Goal: Task Accomplishment & Management: Use online tool/utility

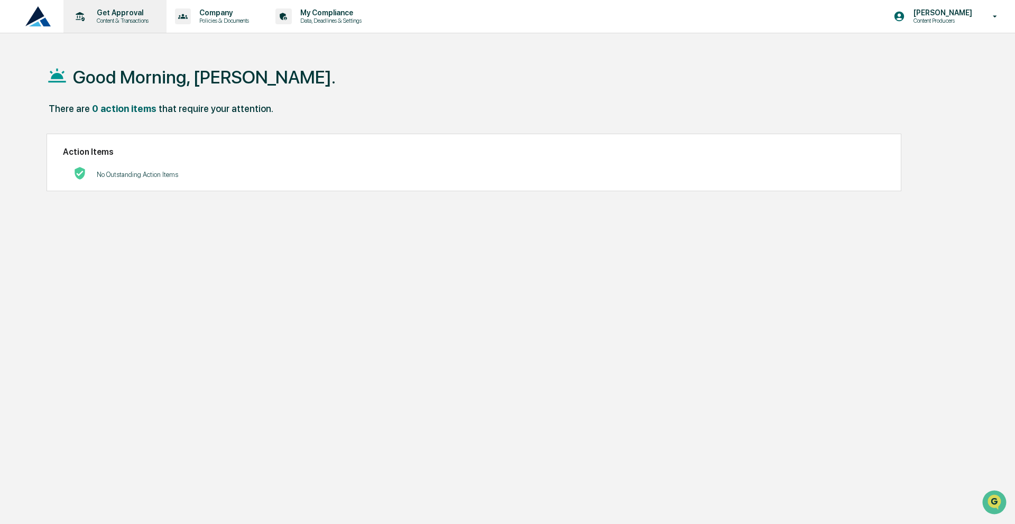
click at [140, 12] on p "Get Approval" at bounding box center [121, 12] width 66 height 8
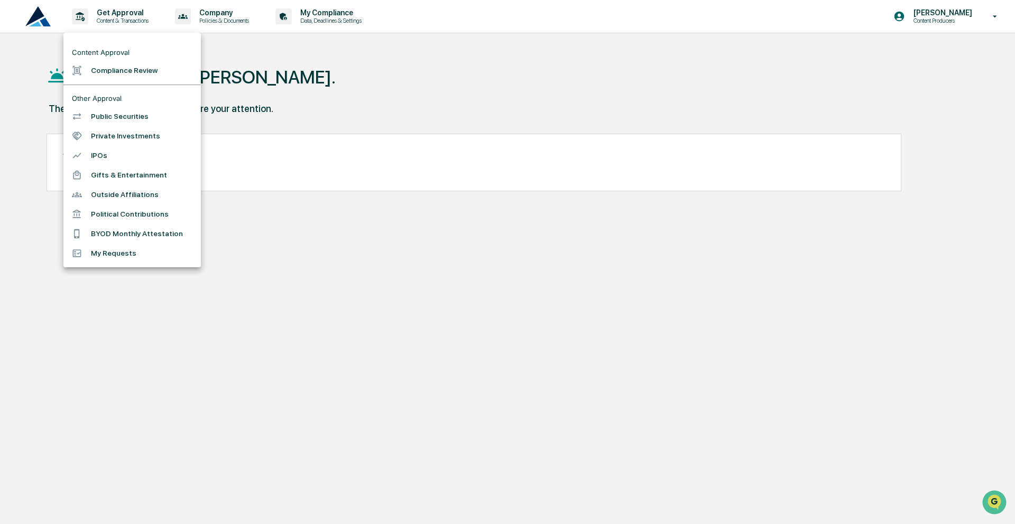
click at [126, 78] on li "Compliance Review" at bounding box center [131, 71] width 137 height 20
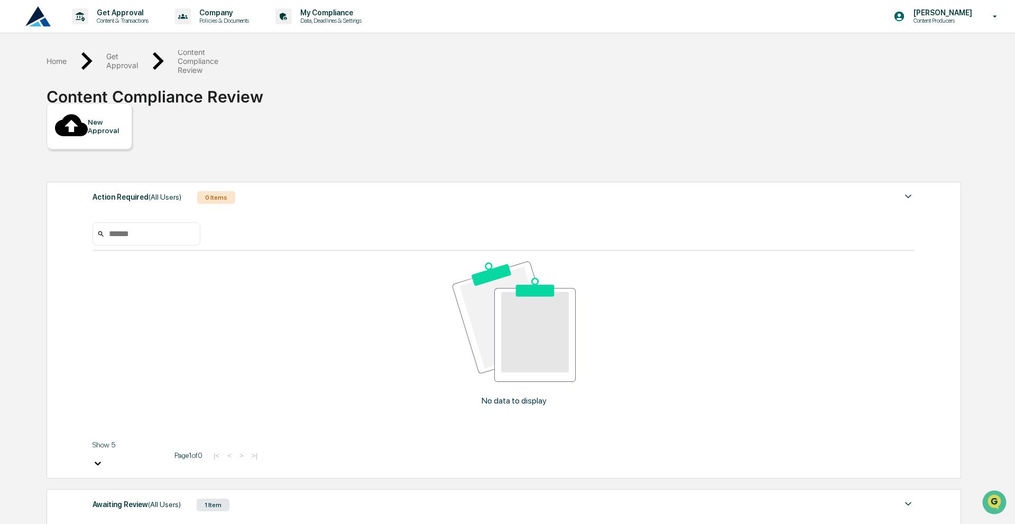
click at [276, 498] on div "Awaiting Review (All Users) 1 Item" at bounding box center [504, 505] width 822 height 15
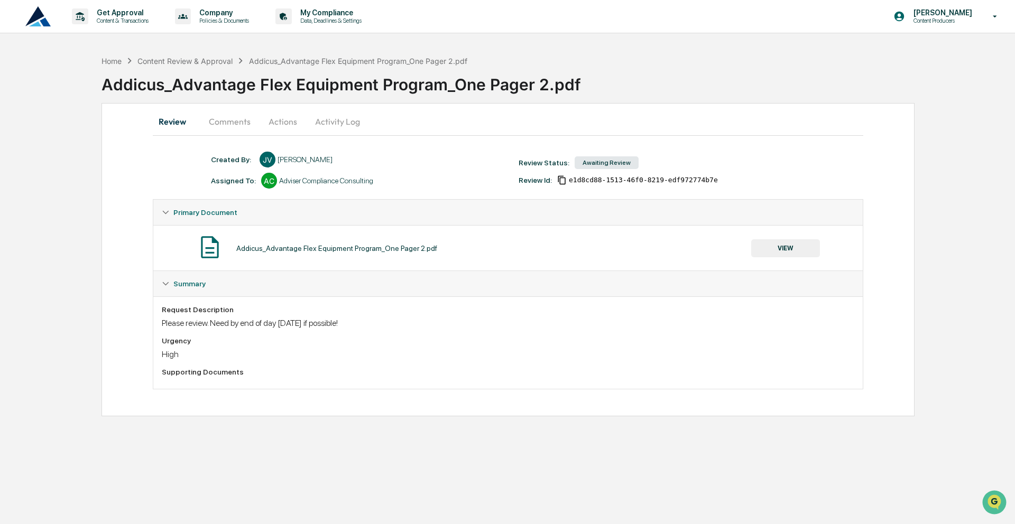
click at [228, 123] on button "Comments" at bounding box center [229, 121] width 59 height 25
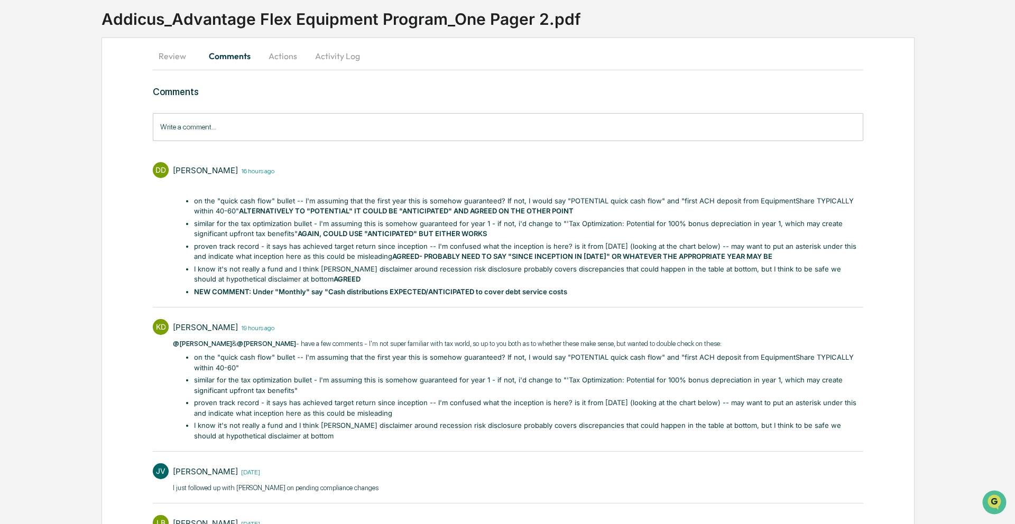
scroll to position [66, 0]
click at [554, 375] on li "similar for the tax optimization bullet - I'm assuming this is somehow guarante…" at bounding box center [529, 385] width 670 height 21
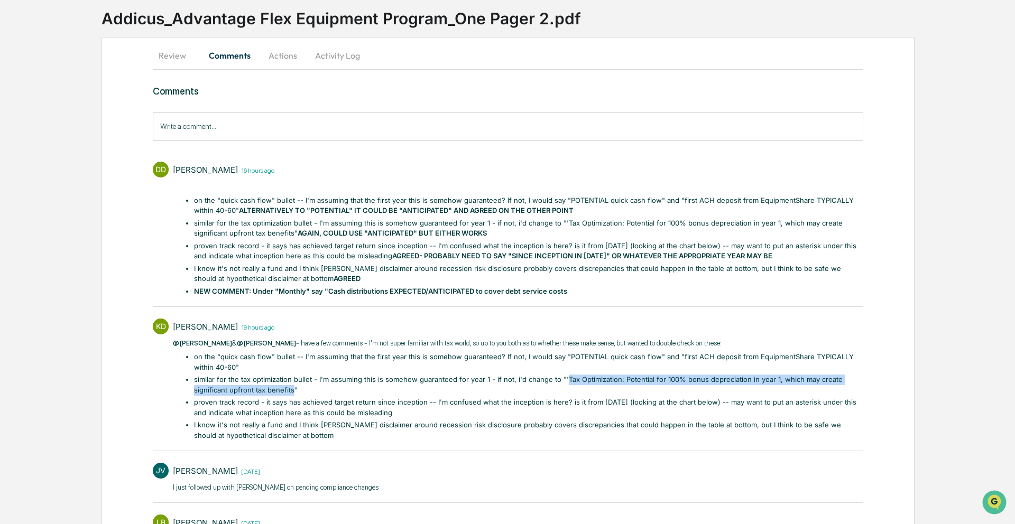
drag, startPoint x: 565, startPoint y: 379, endPoint x: 293, endPoint y: 390, distance: 271.4
click at [293, 390] on li "similar for the tax optimization bullet - I'm assuming this is somehow guarante…" at bounding box center [529, 385] width 670 height 21
copy li "Tax Optimization: Potential for 100% bonus depreciation in year 1, which may cr…"
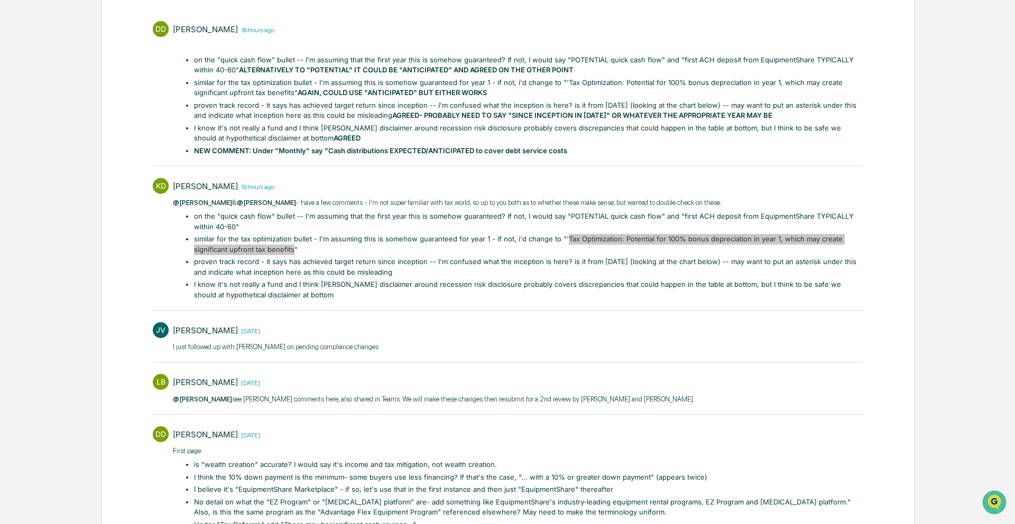
scroll to position [208, 0]
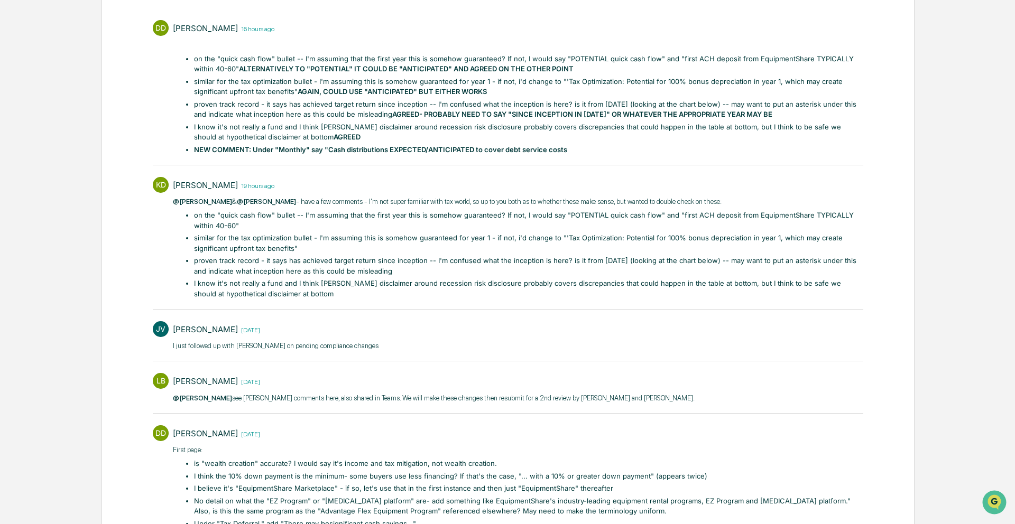
click at [330, 261] on li "proven track record - it says has achieved target return since inception -- I'm…" at bounding box center [529, 266] width 670 height 21
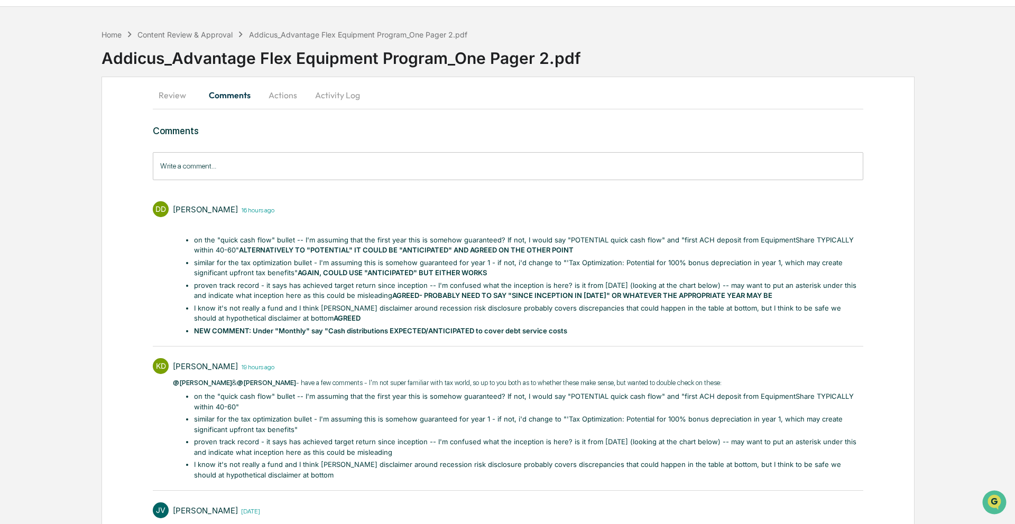
scroll to position [0, 0]
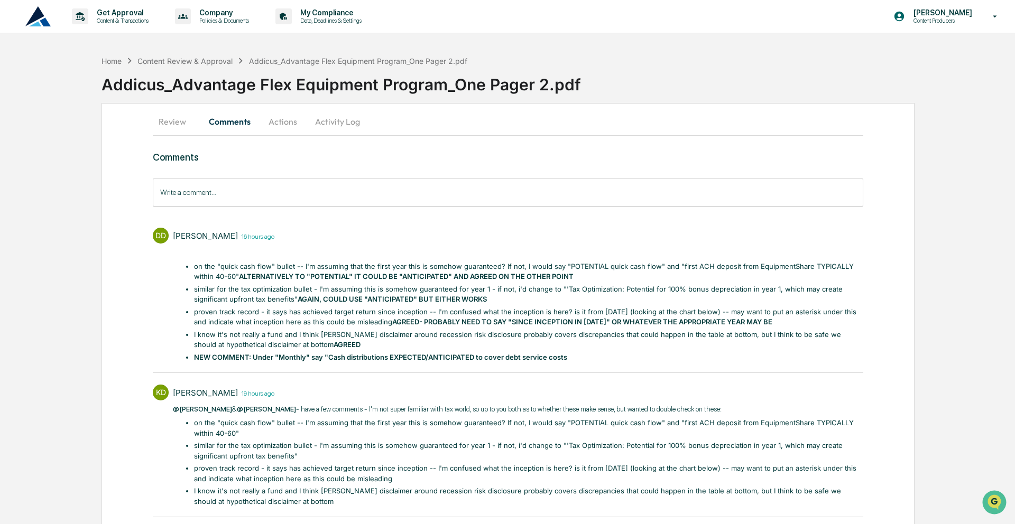
click at [282, 118] on button "Actions" at bounding box center [283, 121] width 48 height 25
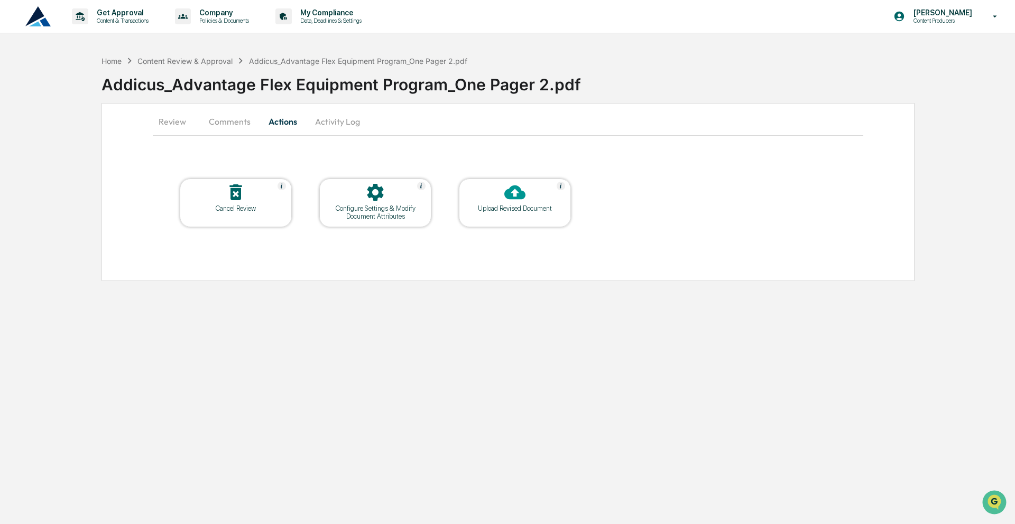
click at [517, 200] on icon at bounding box center [514, 192] width 21 height 21
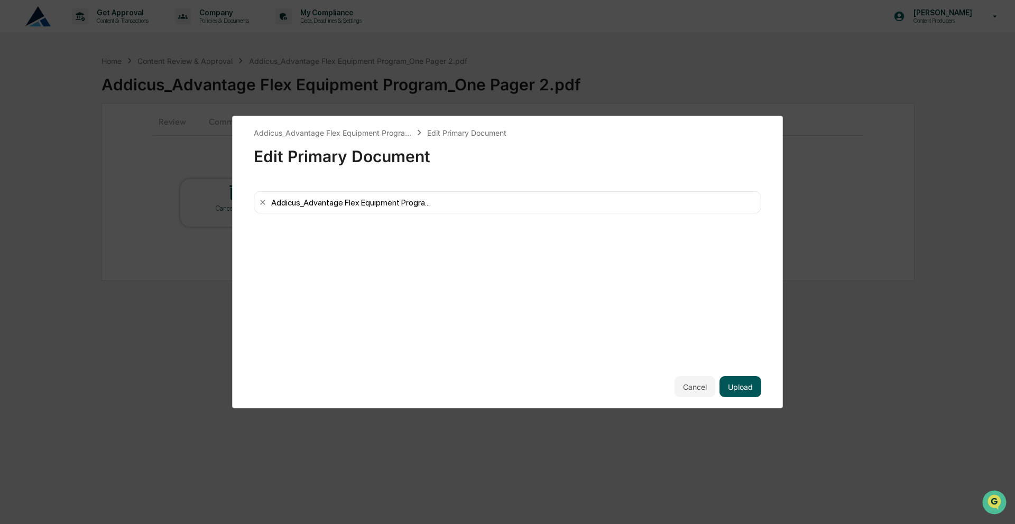
click at [737, 384] on button "Upload" at bounding box center [740, 386] width 42 height 21
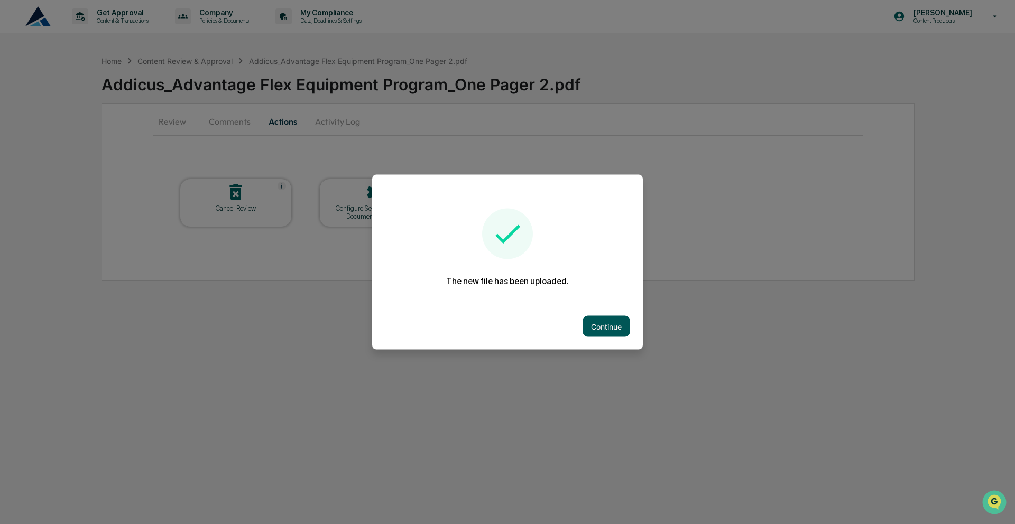
click at [601, 332] on button "Continue" at bounding box center [607, 326] width 48 height 21
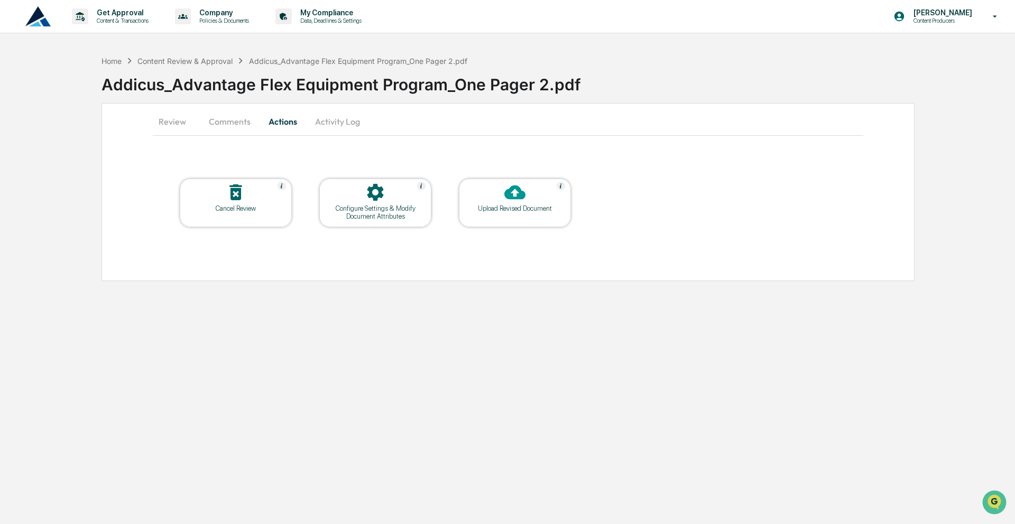
click at [235, 118] on button "Comments" at bounding box center [229, 121] width 59 height 25
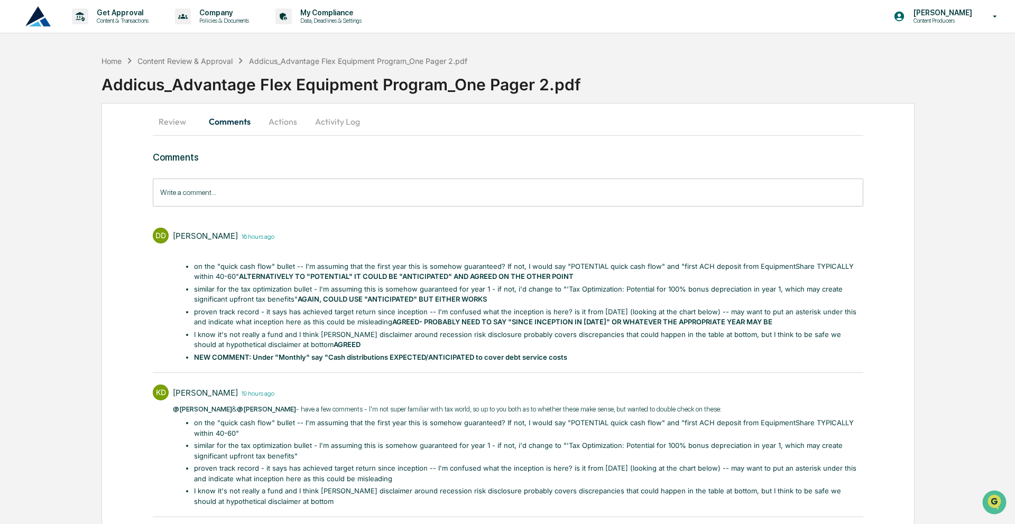
click at [326, 199] on input "Write a comment..." at bounding box center [508, 193] width 710 height 28
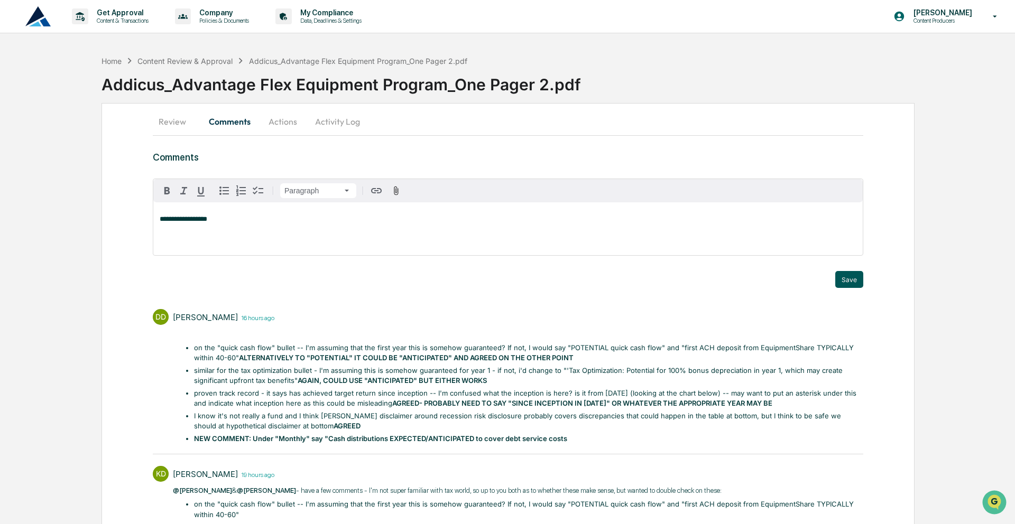
click at [847, 280] on button "Save" at bounding box center [849, 279] width 28 height 17
